Goal: Information Seeking & Learning: Get advice/opinions

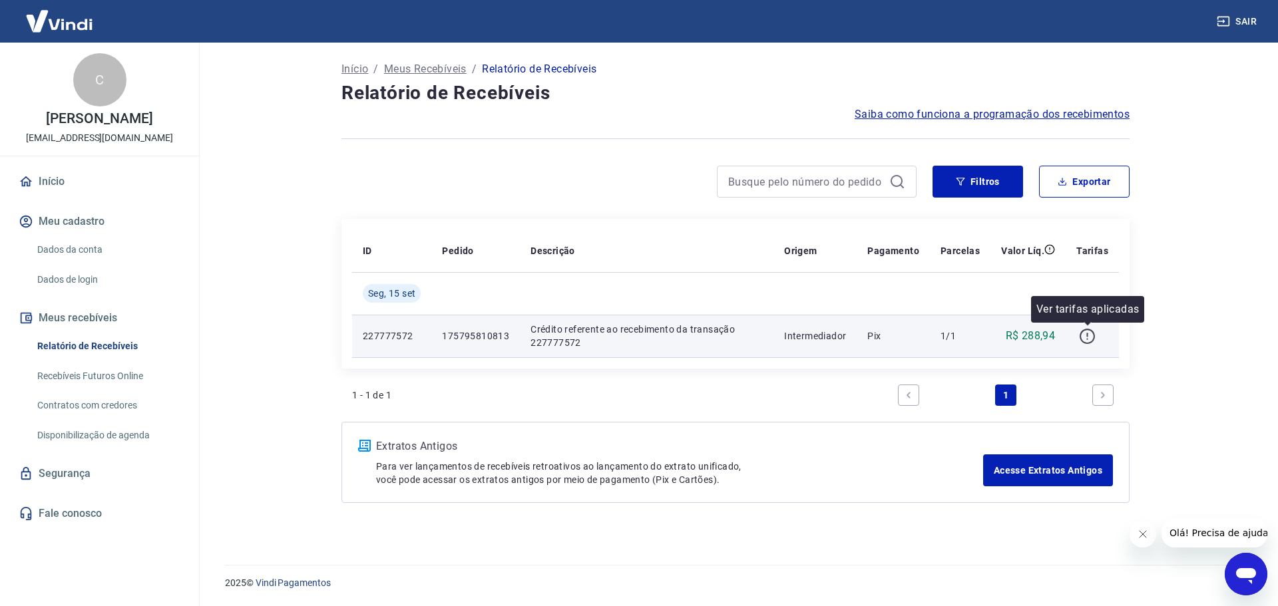
click at [1091, 338] on icon "button" at bounding box center [1087, 336] width 17 height 17
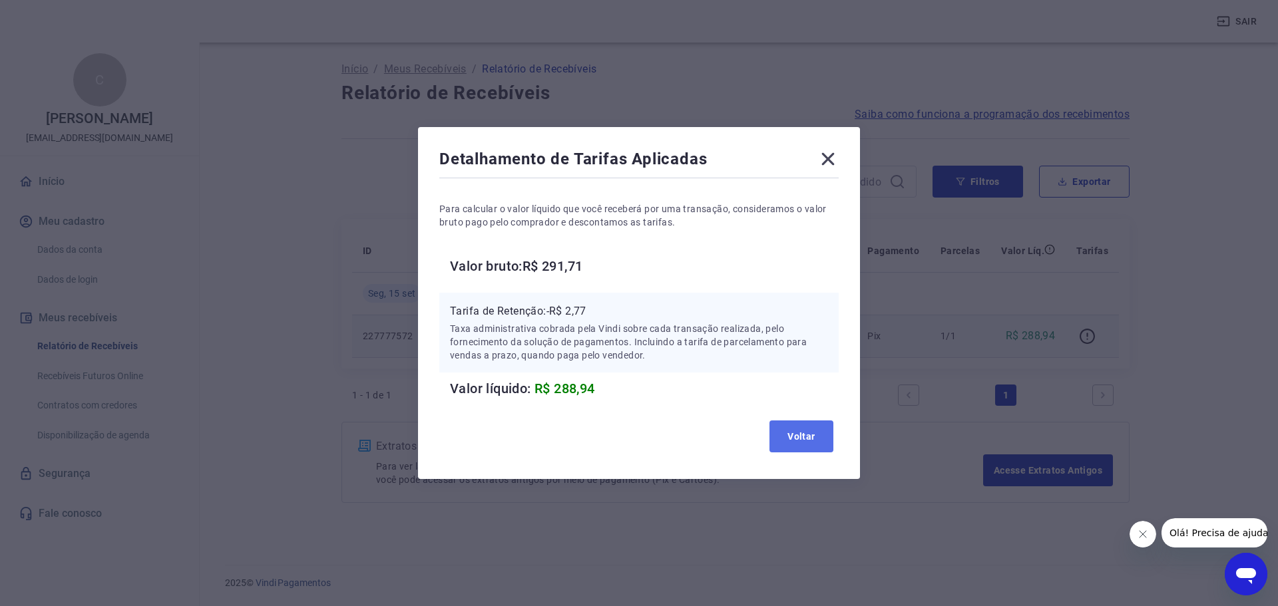
click at [805, 437] on button "Voltar" at bounding box center [801, 437] width 64 height 32
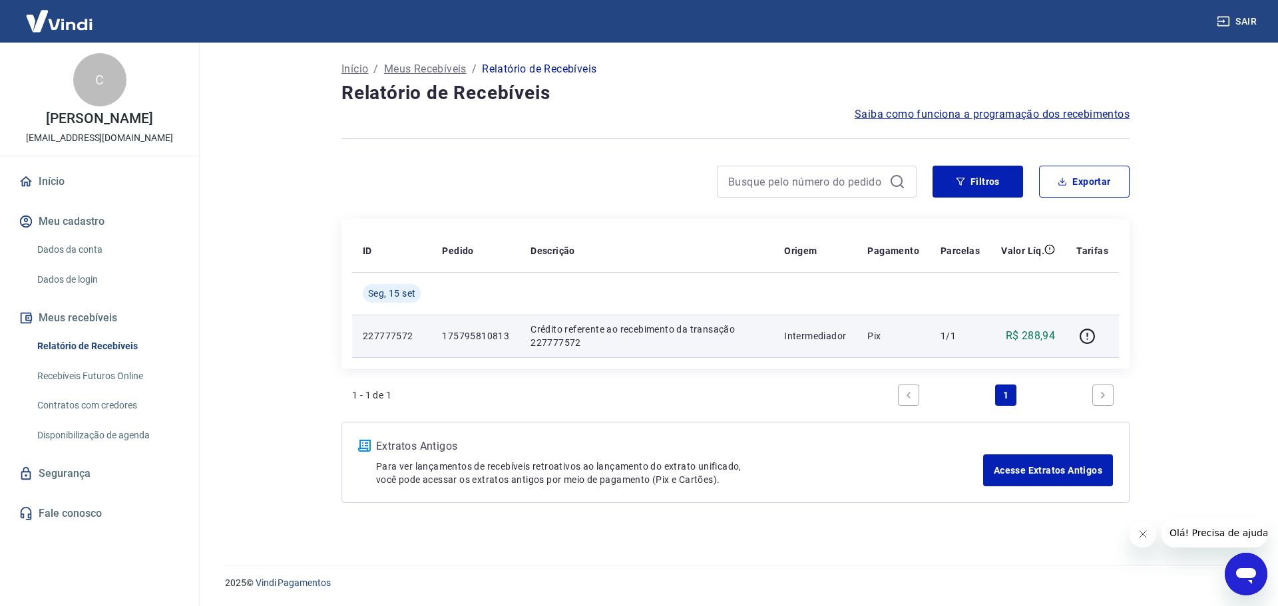
click at [424, 70] on p "Meus Recebíveis" at bounding box center [425, 69] width 83 height 16
click at [1032, 335] on p "R$ 288,94" at bounding box center [1030, 336] width 50 height 16
click at [1039, 335] on p "R$ 288,94" at bounding box center [1030, 336] width 50 height 16
click at [773, 321] on td "Crédito referente ao recebimento da transação 227777572" at bounding box center [647, 336] width 254 height 43
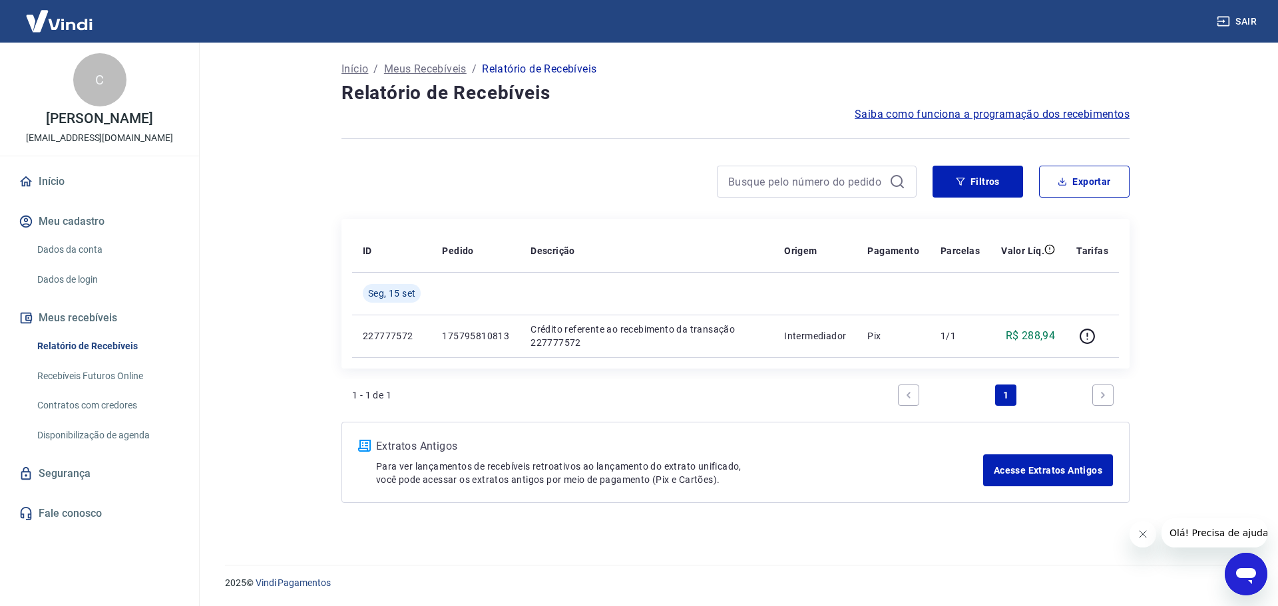
click at [1207, 526] on button "Olá! Precisa de ajuda?" at bounding box center [1220, 532] width 120 height 29
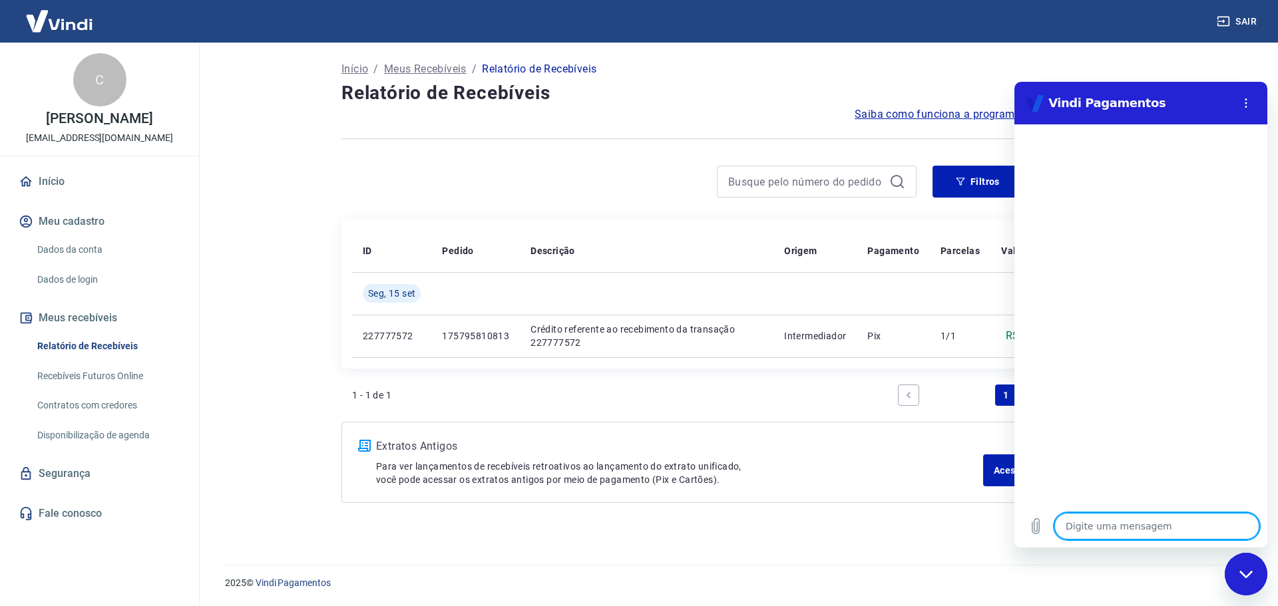
click at [1143, 524] on textarea at bounding box center [1156, 526] width 205 height 27
click at [1144, 528] on textarea at bounding box center [1156, 526] width 205 height 27
type textarea "O"
type textarea "x"
type textarea "OL"
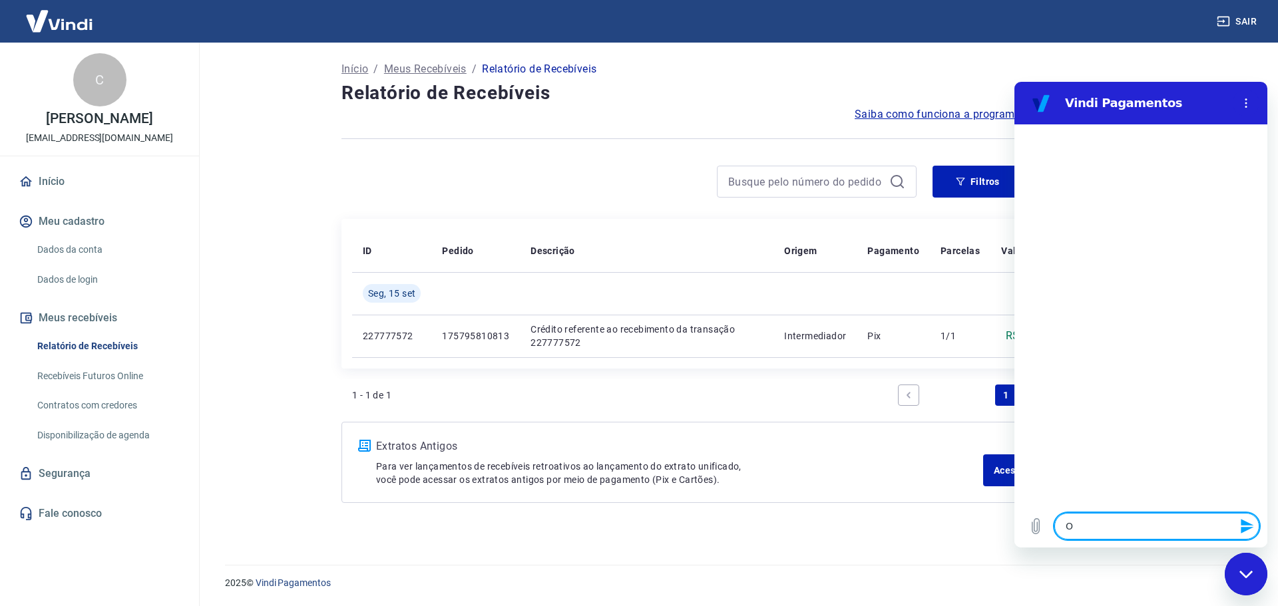
type textarea "x"
type textarea "OLA"
type textarea "x"
type textarea "OLA"
type textarea "x"
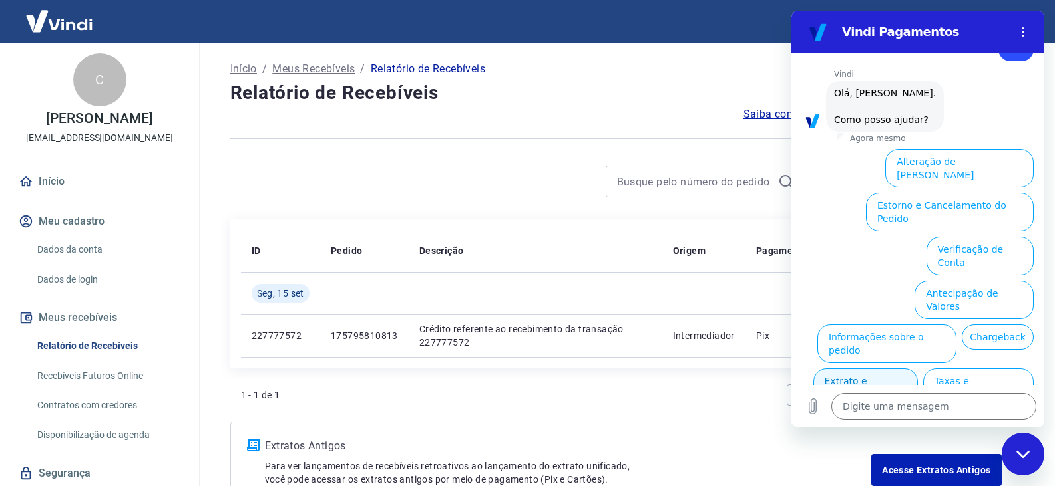
scroll to position [80, 0]
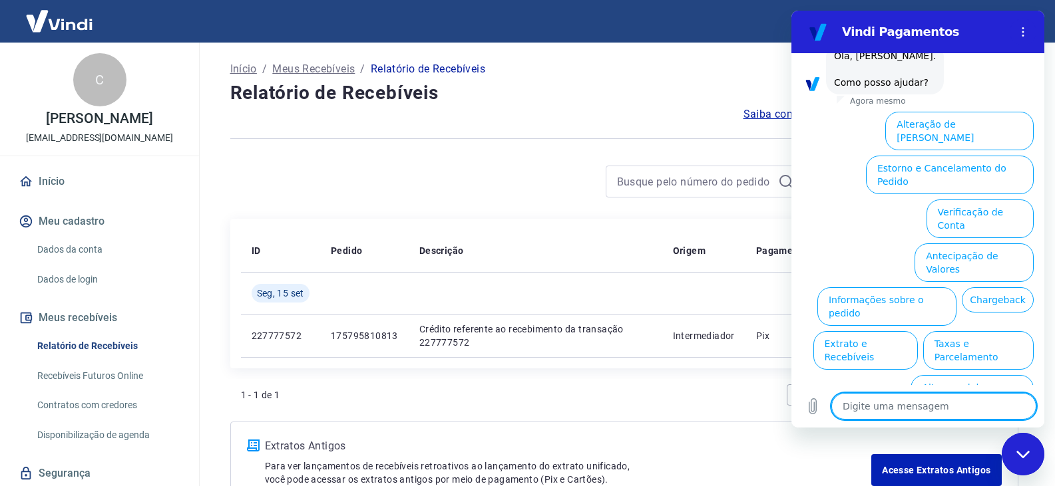
click at [947, 401] on textarea at bounding box center [933, 406] width 205 height 27
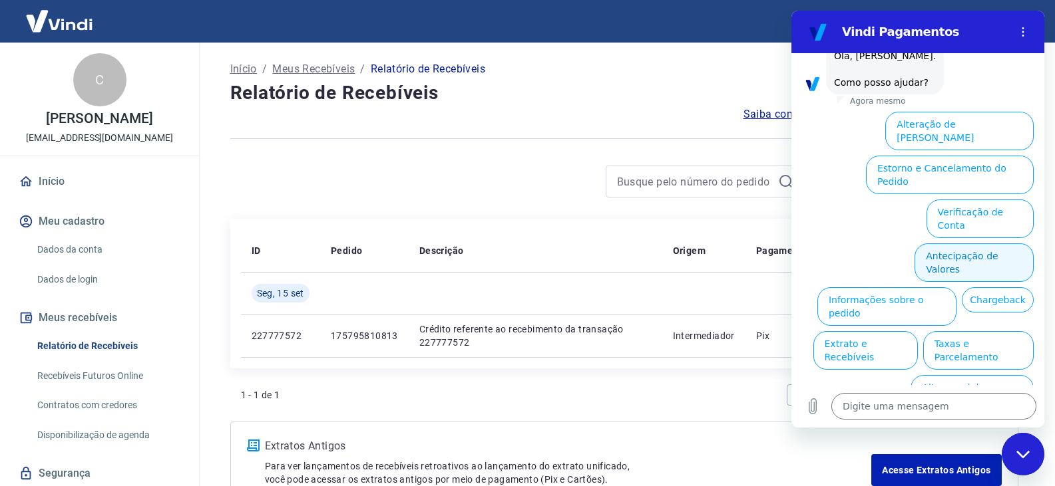
drag, startPoint x: 1003, startPoint y: 220, endPoint x: 910, endPoint y: 205, distance: 94.3
click at [888, 200] on ul "Alteração de Dados Cadastrais Estorno e Cancelamento do Pedido Verificação de C…" at bounding box center [918, 281] width 232 height 351
click at [960, 244] on button "Antecipação de Valores" at bounding box center [973, 263] width 119 height 39
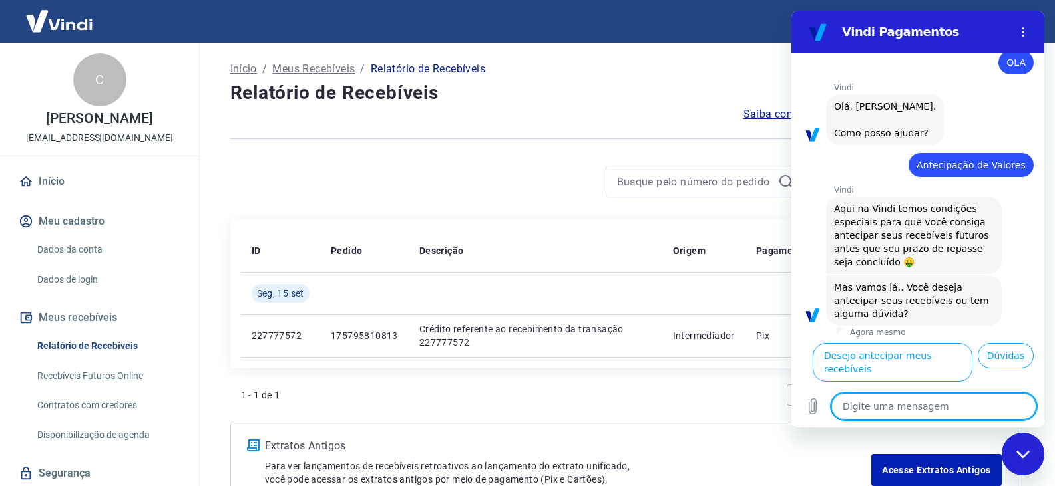
scroll to position [47, 0]
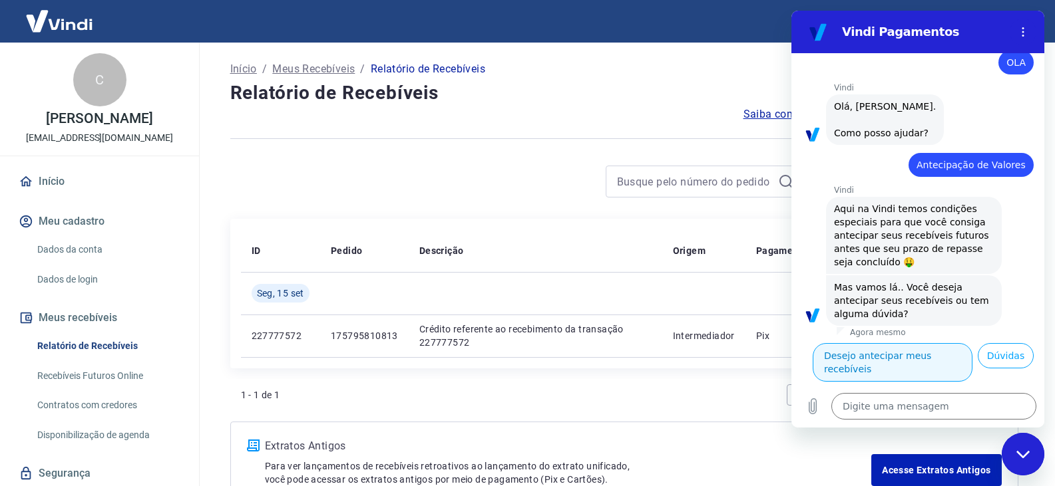
click at [972, 343] on button "Desejo antecipar meus recebíveis" at bounding box center [892, 362] width 160 height 39
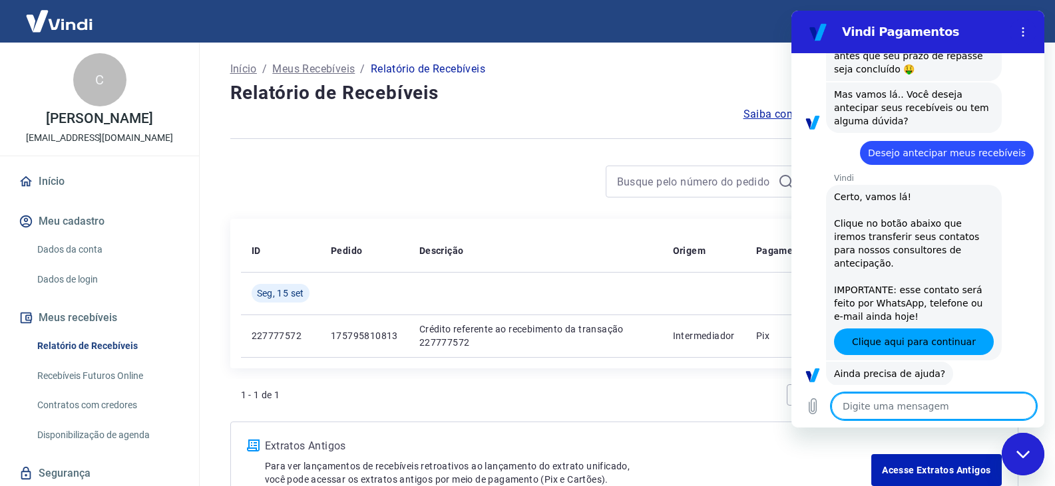
scroll to position [256, 0]
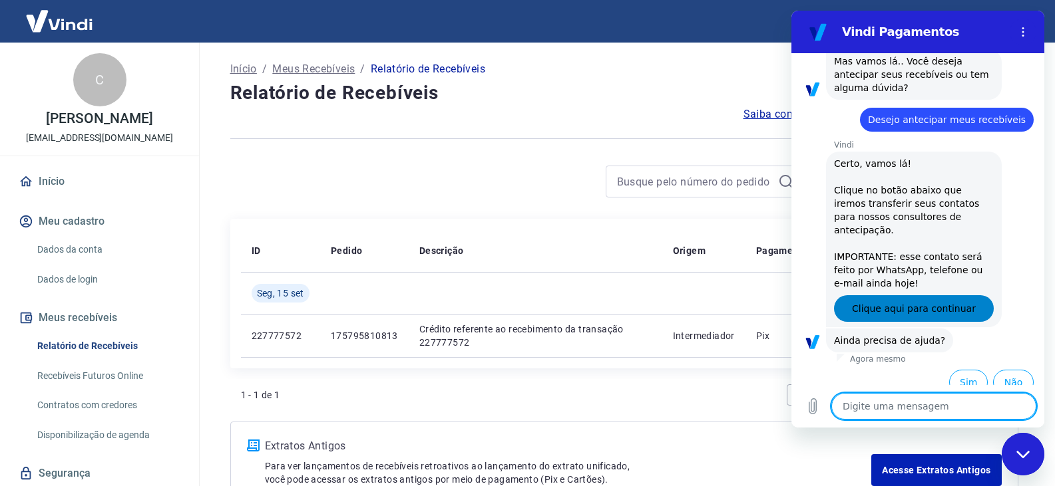
click at [918, 301] on span "Clique aqui para continuar" at bounding box center [914, 309] width 124 height 16
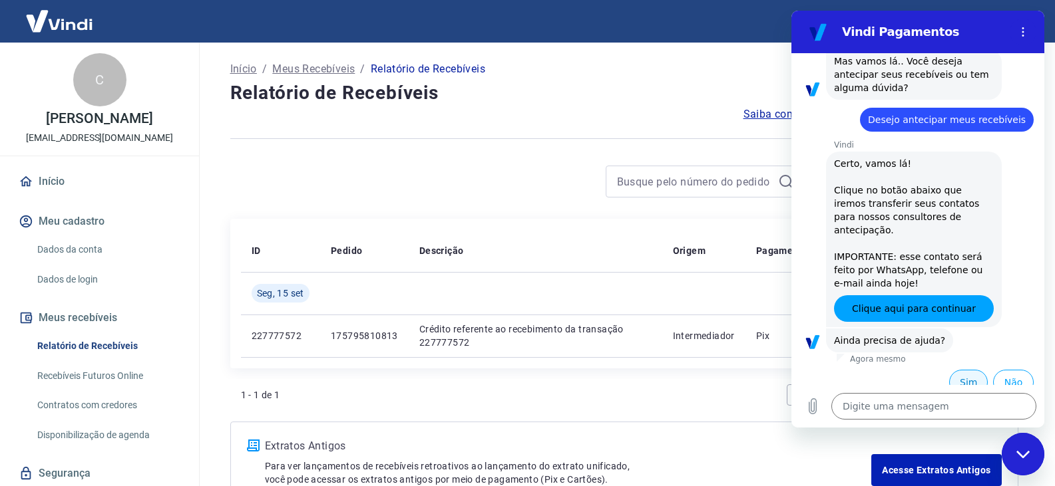
click at [964, 374] on button "Sim" at bounding box center [968, 382] width 39 height 25
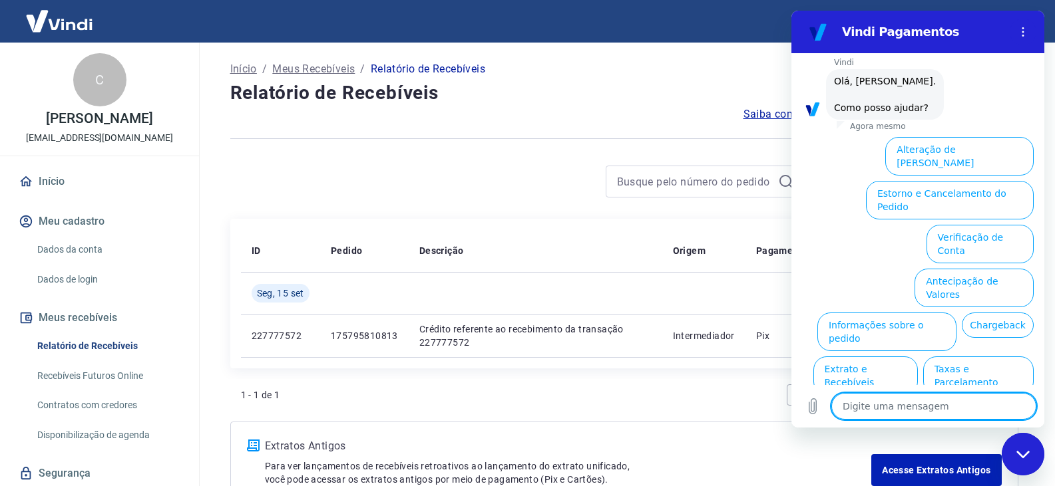
scroll to position [603, 0]
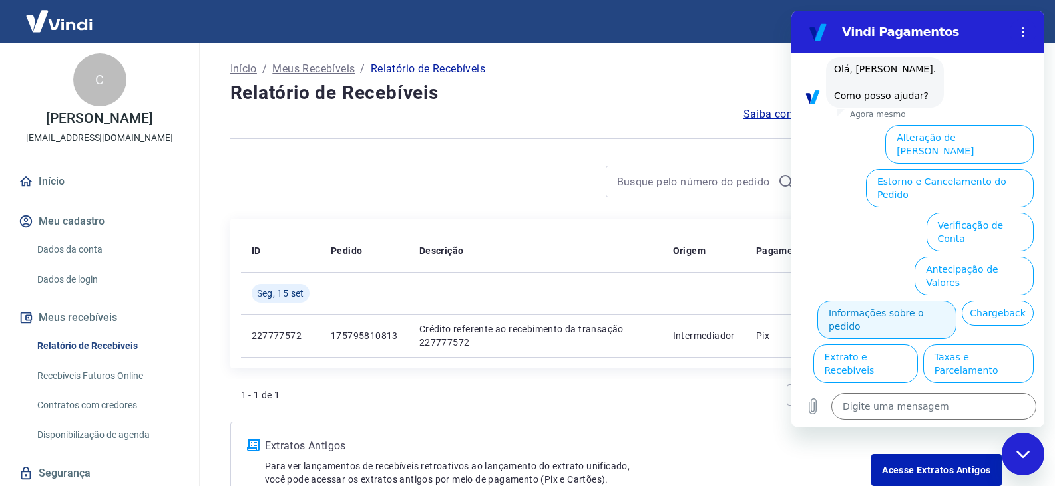
click at [956, 301] on button "Informações sobre o pedido" at bounding box center [886, 320] width 139 height 39
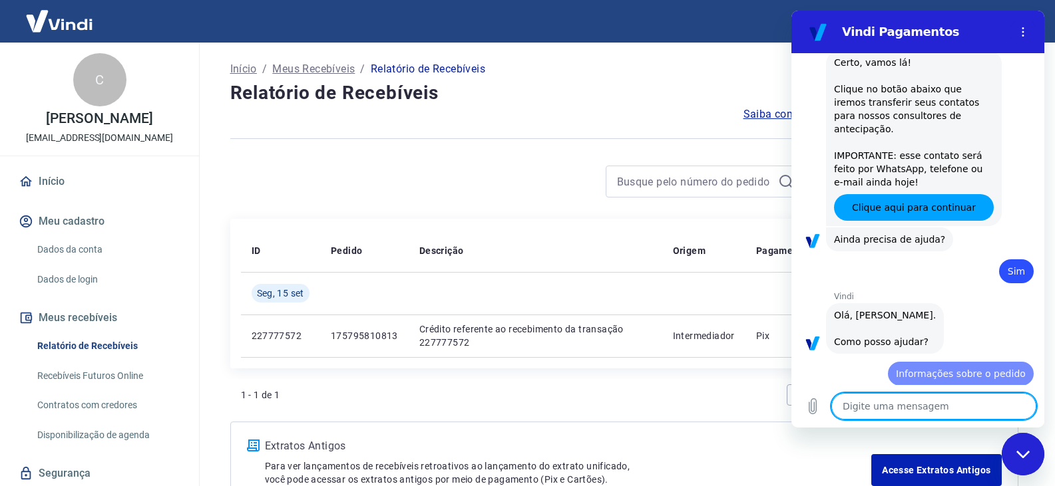
scroll to position [359, 0]
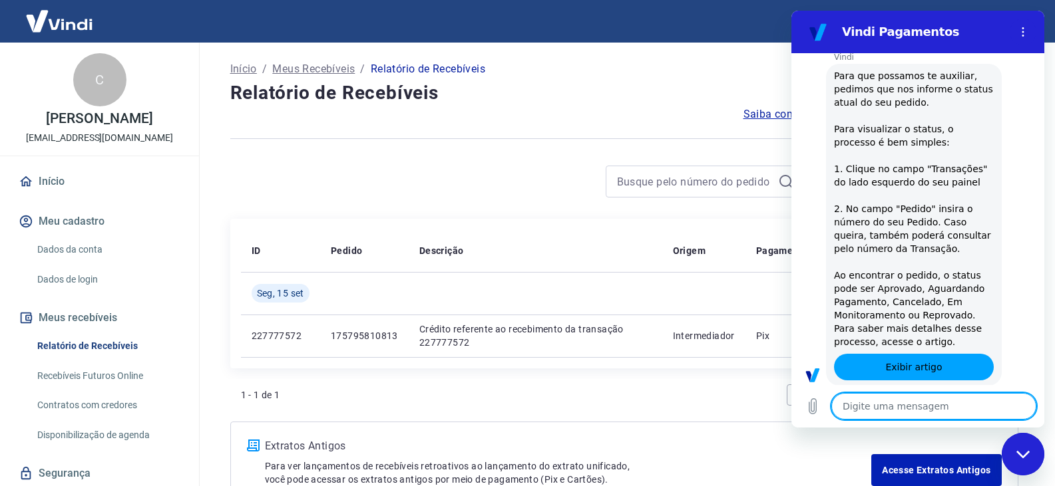
type textarea "x"
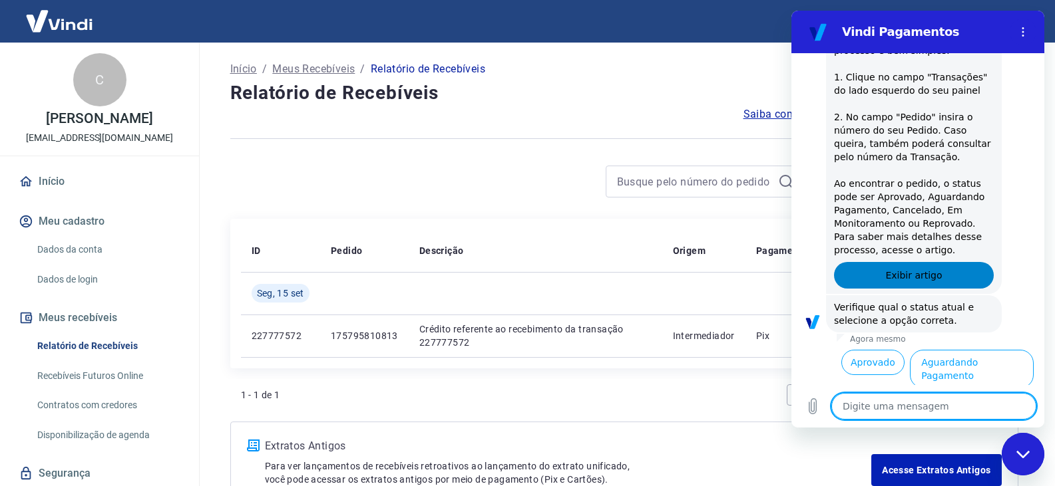
scroll to position [832, 0]
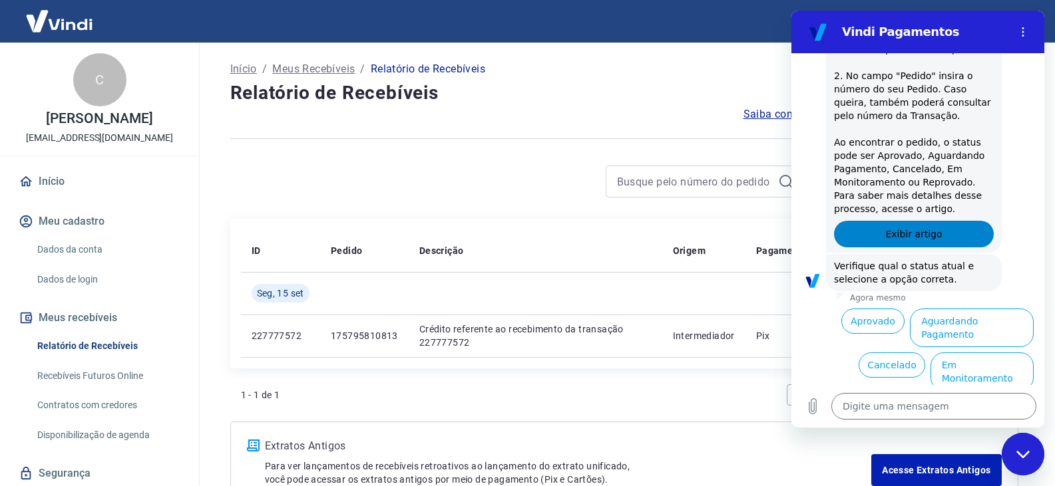
click at [953, 231] on link "Exibir artigo" at bounding box center [914, 234] width 160 height 27
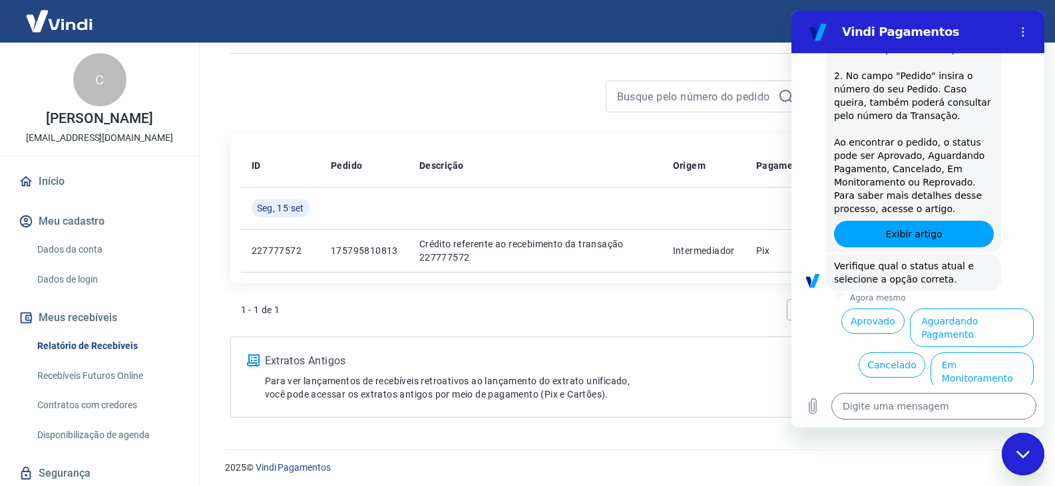
scroll to position [90, 0]
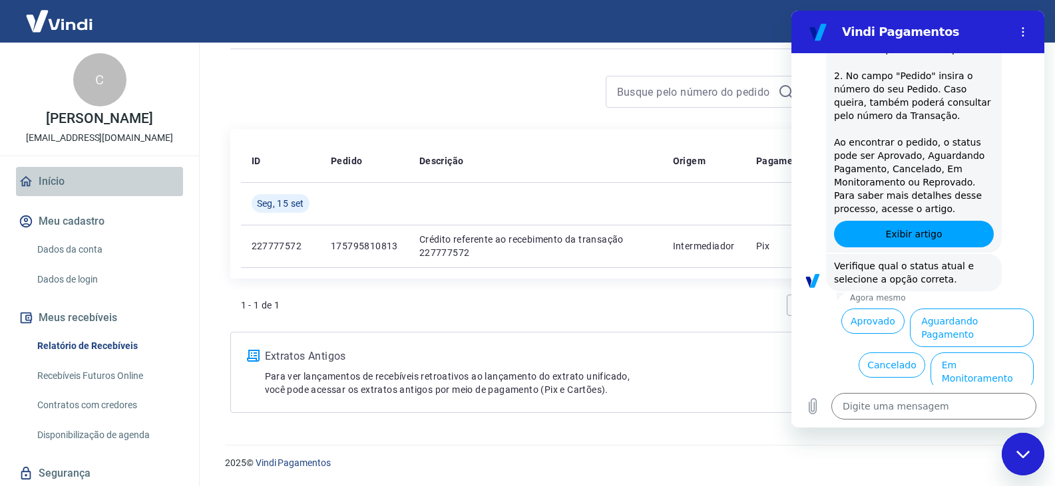
click at [37, 180] on link "Início" at bounding box center [99, 181] width 167 height 29
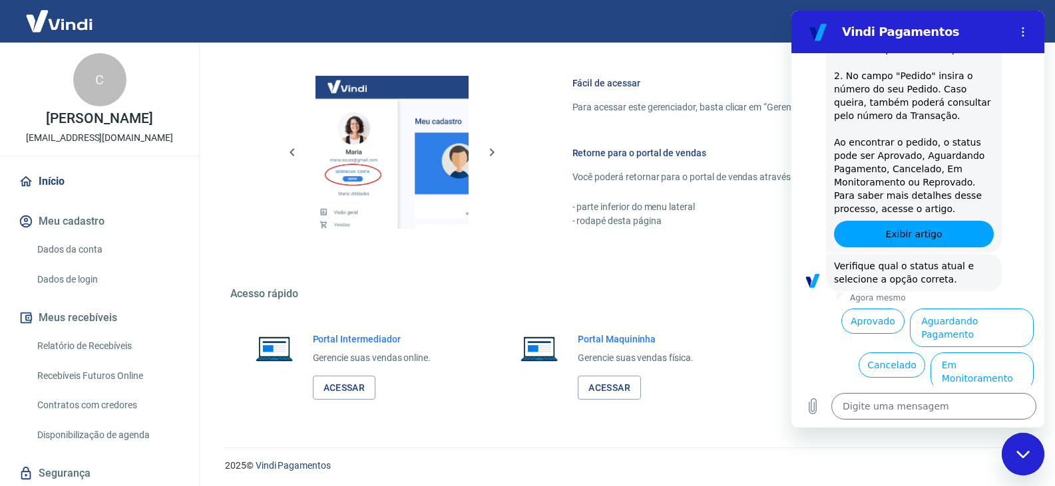
scroll to position [787, 0]
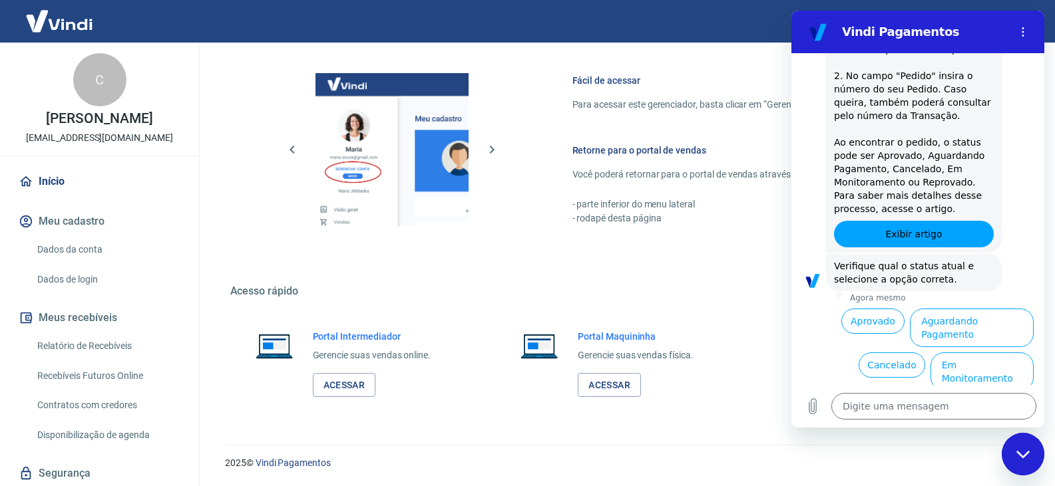
click at [670, 154] on h6 "Retorne para o portal de vendas" at bounding box center [779, 150] width 414 height 13
click at [670, 146] on h6 "Retorne para o portal de vendas" at bounding box center [779, 150] width 414 height 13
click at [345, 384] on link "Acessar" at bounding box center [344, 385] width 63 height 25
